Goal: Navigation & Orientation: Go to known website

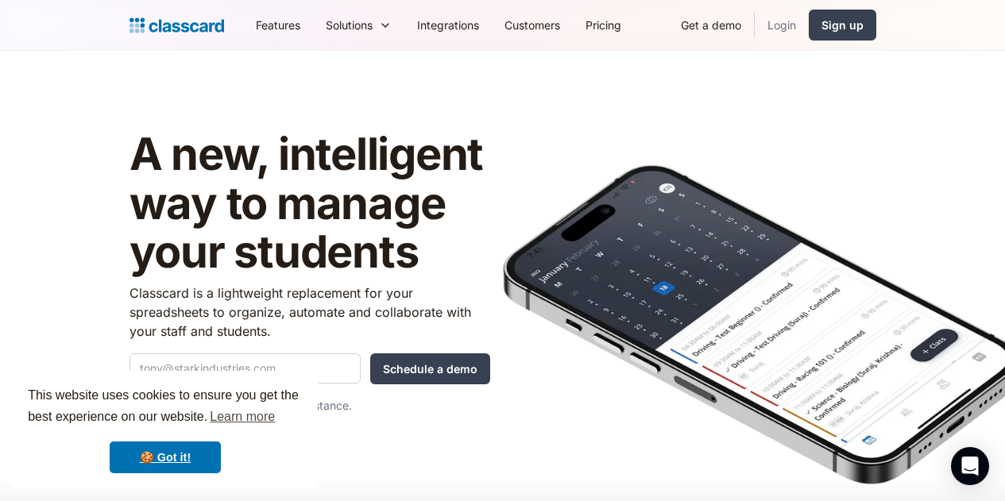
click at [809, 25] on link "Login" at bounding box center [782, 25] width 54 height 36
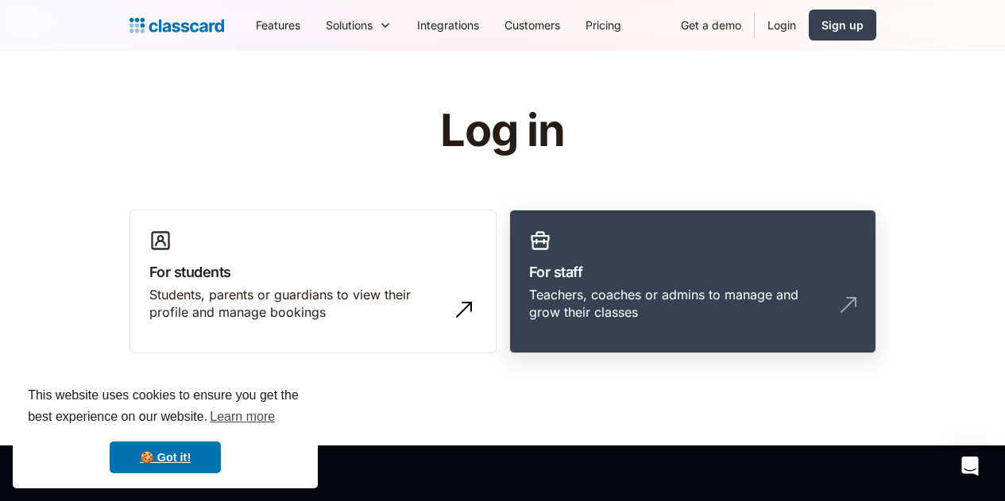
click at [688, 269] on h3 "For staff" at bounding box center [692, 271] width 327 height 21
